Goal: Communication & Community: Answer question/provide support

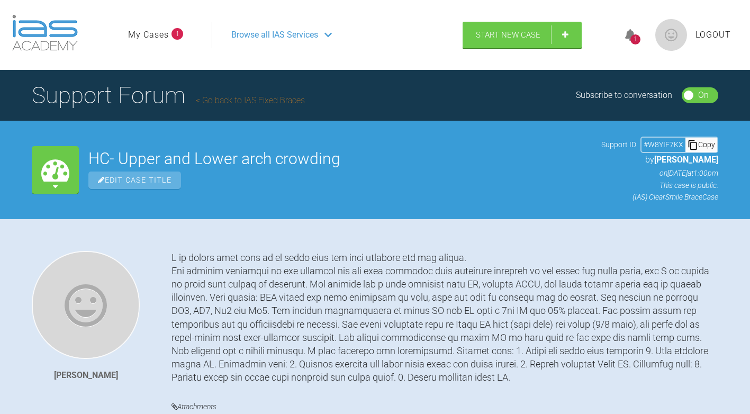
click at [628, 36] on icon at bounding box center [630, 35] width 11 height 12
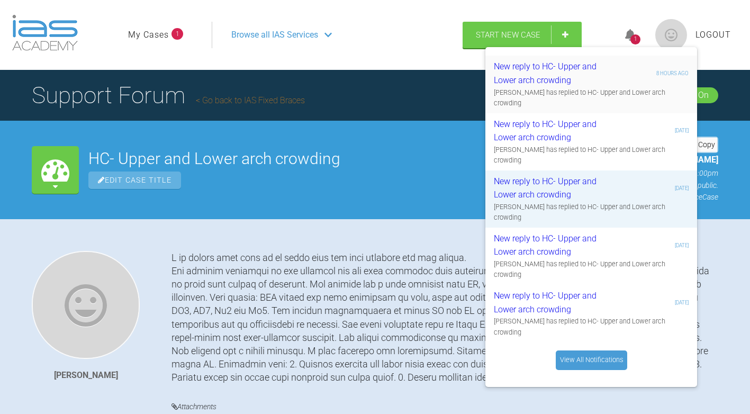
click at [556, 69] on div "New reply to HC- Upper and Lower arch crowding" at bounding box center [557, 73] width 127 height 27
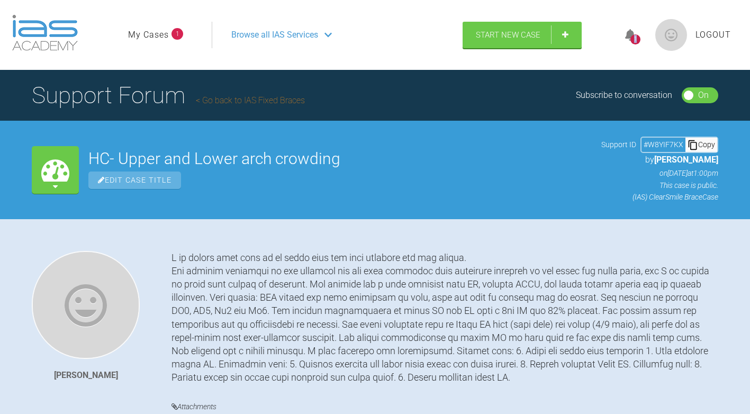
click at [635, 35] on div "1" at bounding box center [636, 39] width 10 height 10
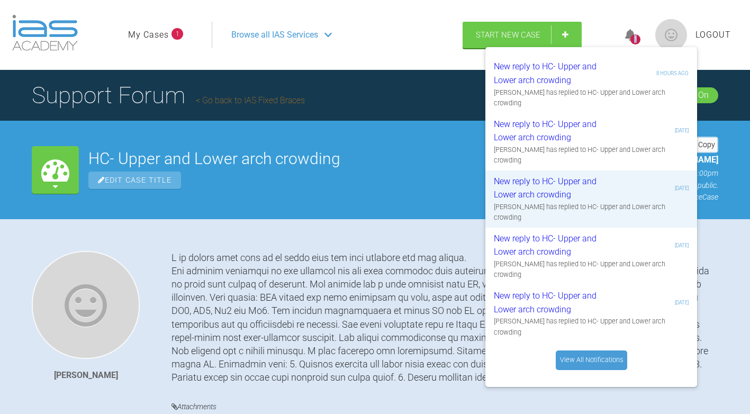
click at [635, 35] on div "1" at bounding box center [636, 39] width 10 height 10
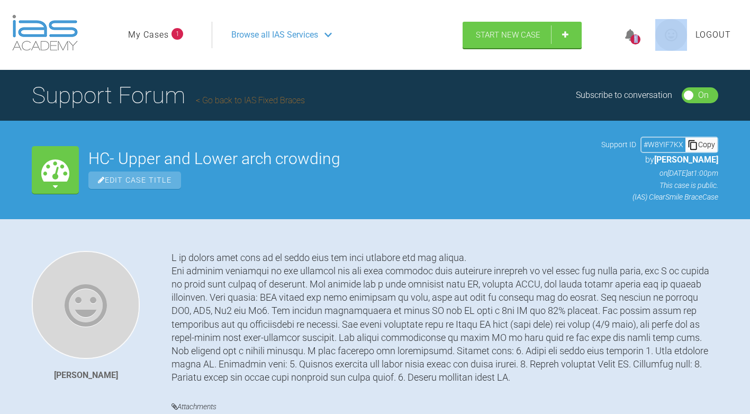
click at [635, 35] on div "1" at bounding box center [636, 39] width 10 height 10
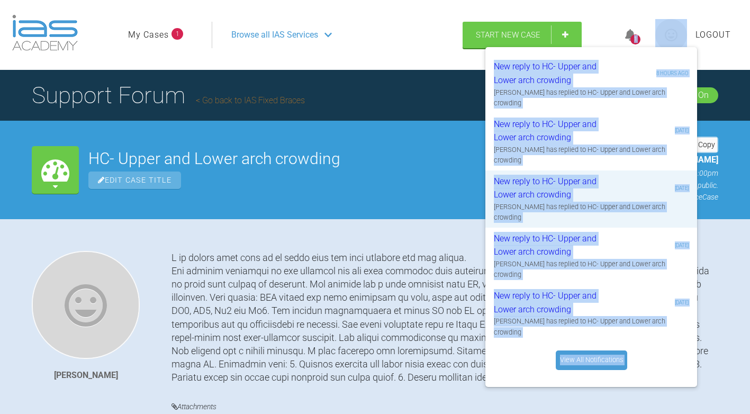
click at [635, 35] on div "1" at bounding box center [636, 39] width 10 height 10
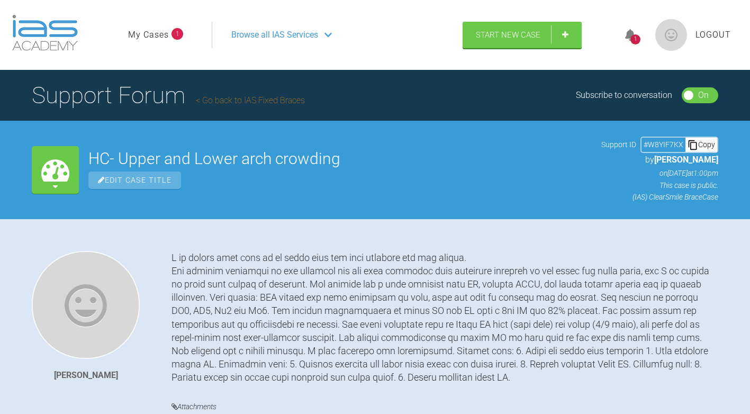
click at [635, 35] on div "1" at bounding box center [636, 39] width 10 height 10
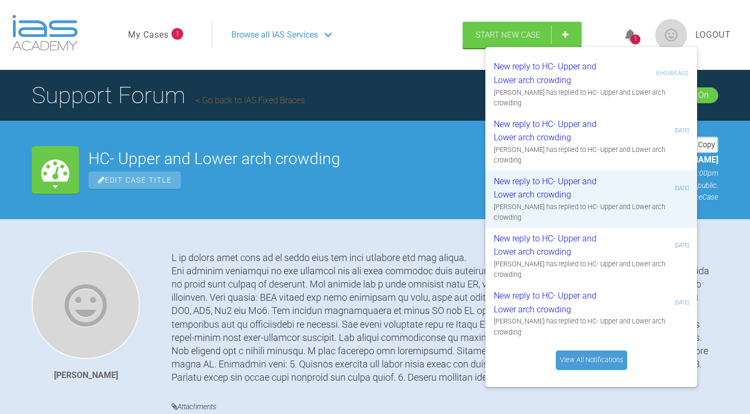
click at [587, 352] on link "View All Notifications" at bounding box center [591, 360] width 71 height 19
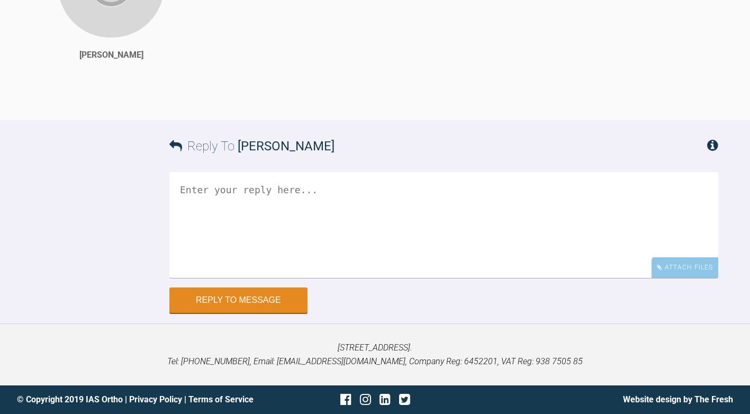
scroll to position [4498, 0]
